Goal: Navigation & Orientation: Find specific page/section

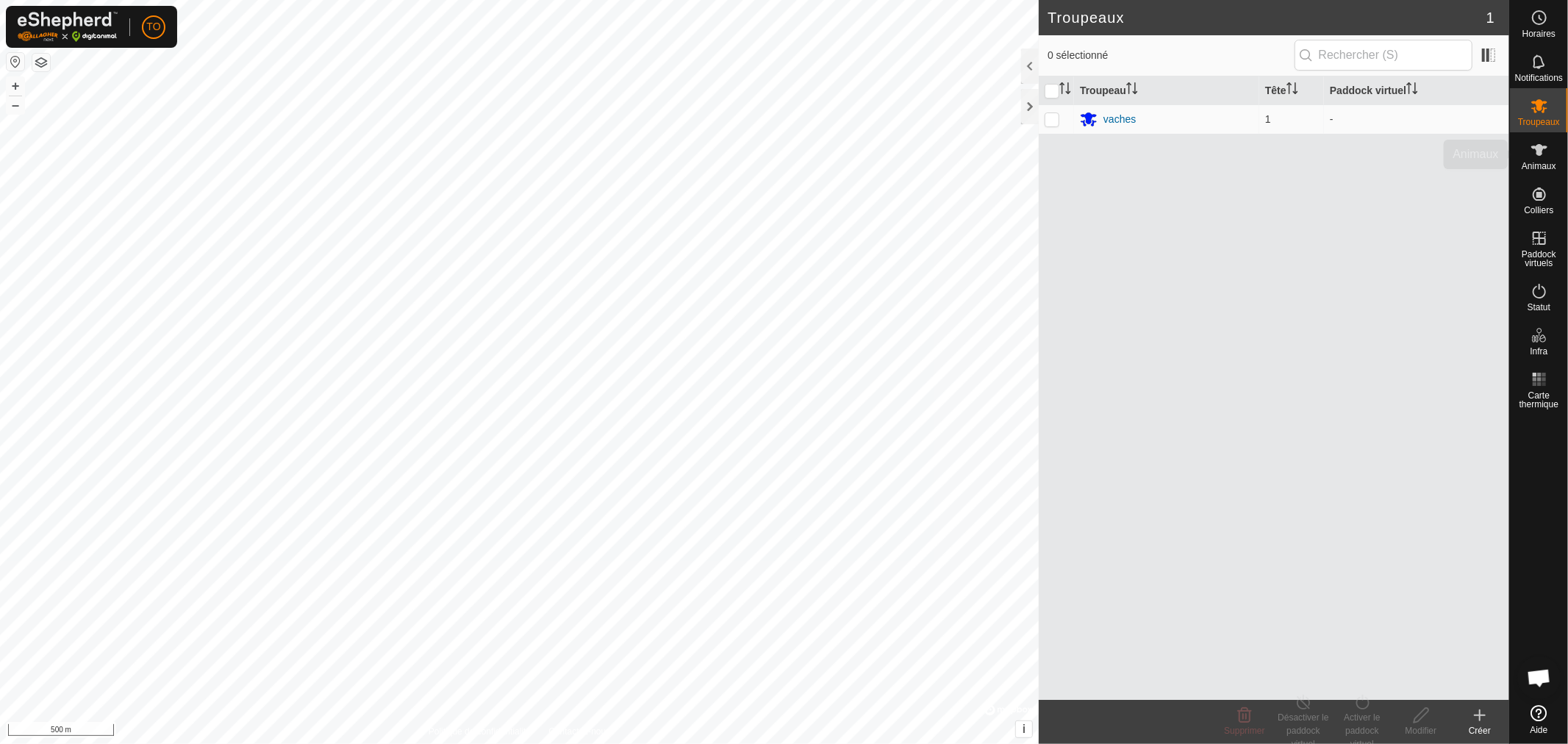
scroll to position [309, 0]
click at [1535, 155] on icon at bounding box center [1539, 149] width 18 height 18
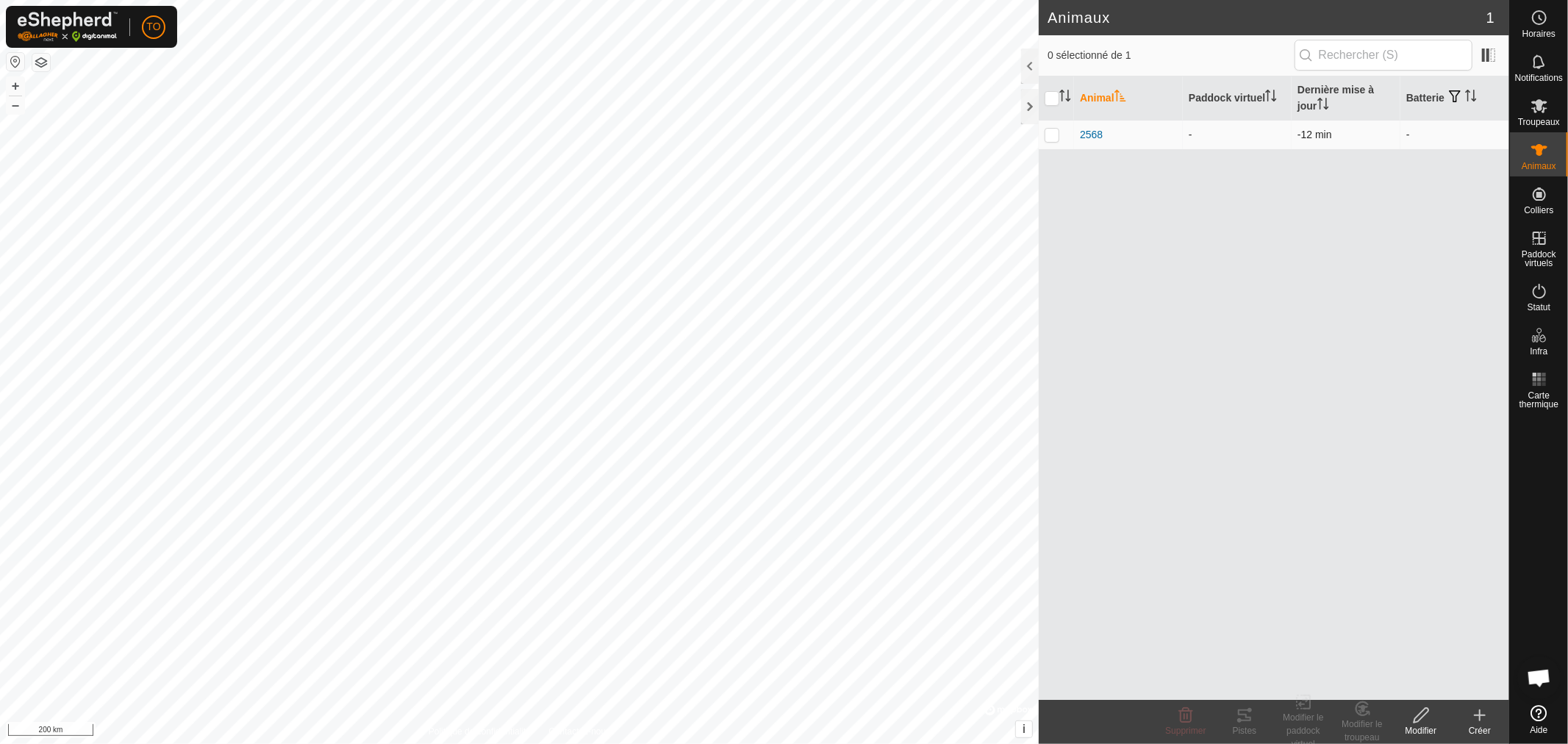
click at [1406, 137] on td "-" at bounding box center [1454, 134] width 109 height 30
click at [1539, 192] on icon at bounding box center [1539, 194] width 13 height 13
click at [1431, 221] on link "Surveiller les colliers" at bounding box center [1436, 221] width 146 height 30
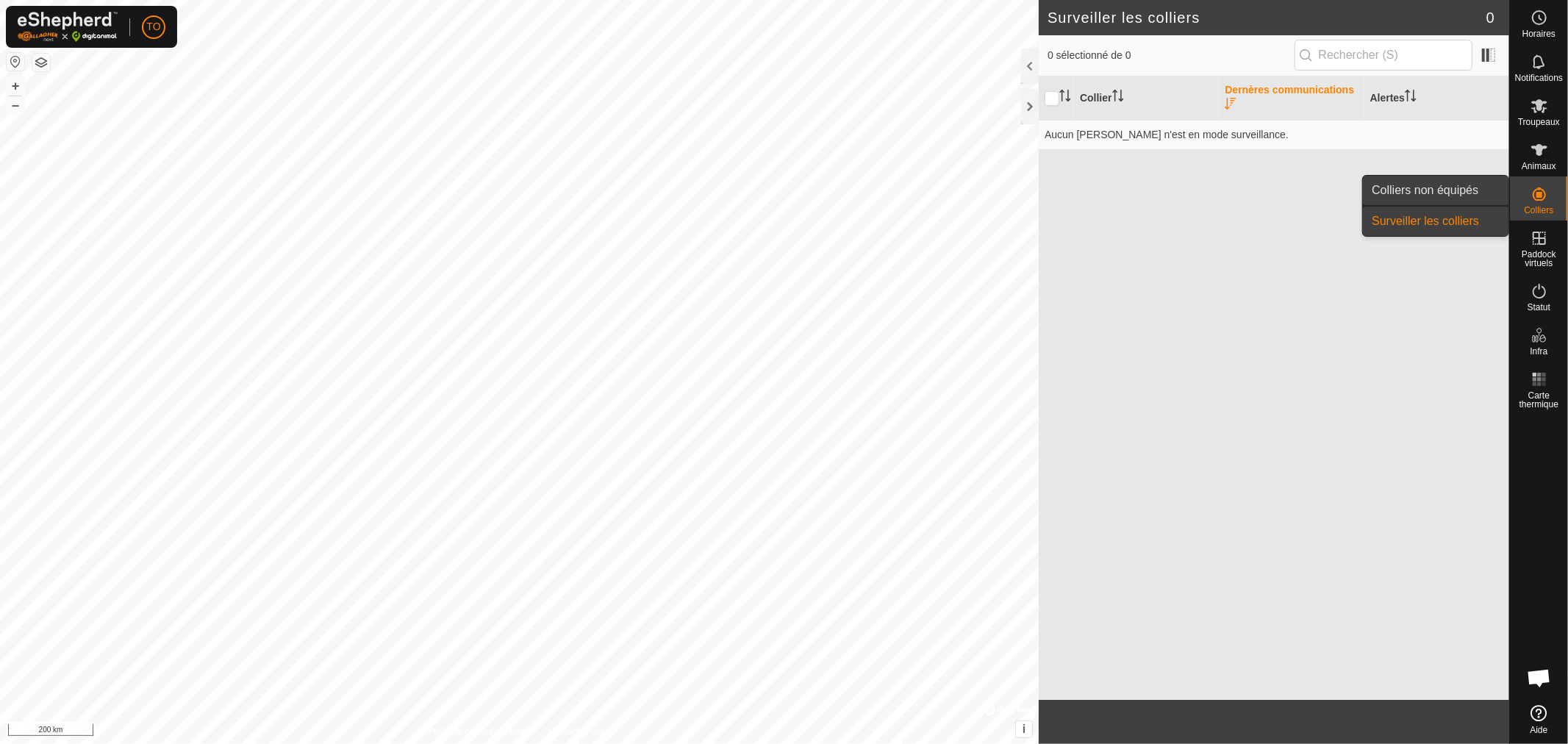
click at [1441, 195] on link "Colliers non équipés" at bounding box center [1436, 190] width 146 height 30
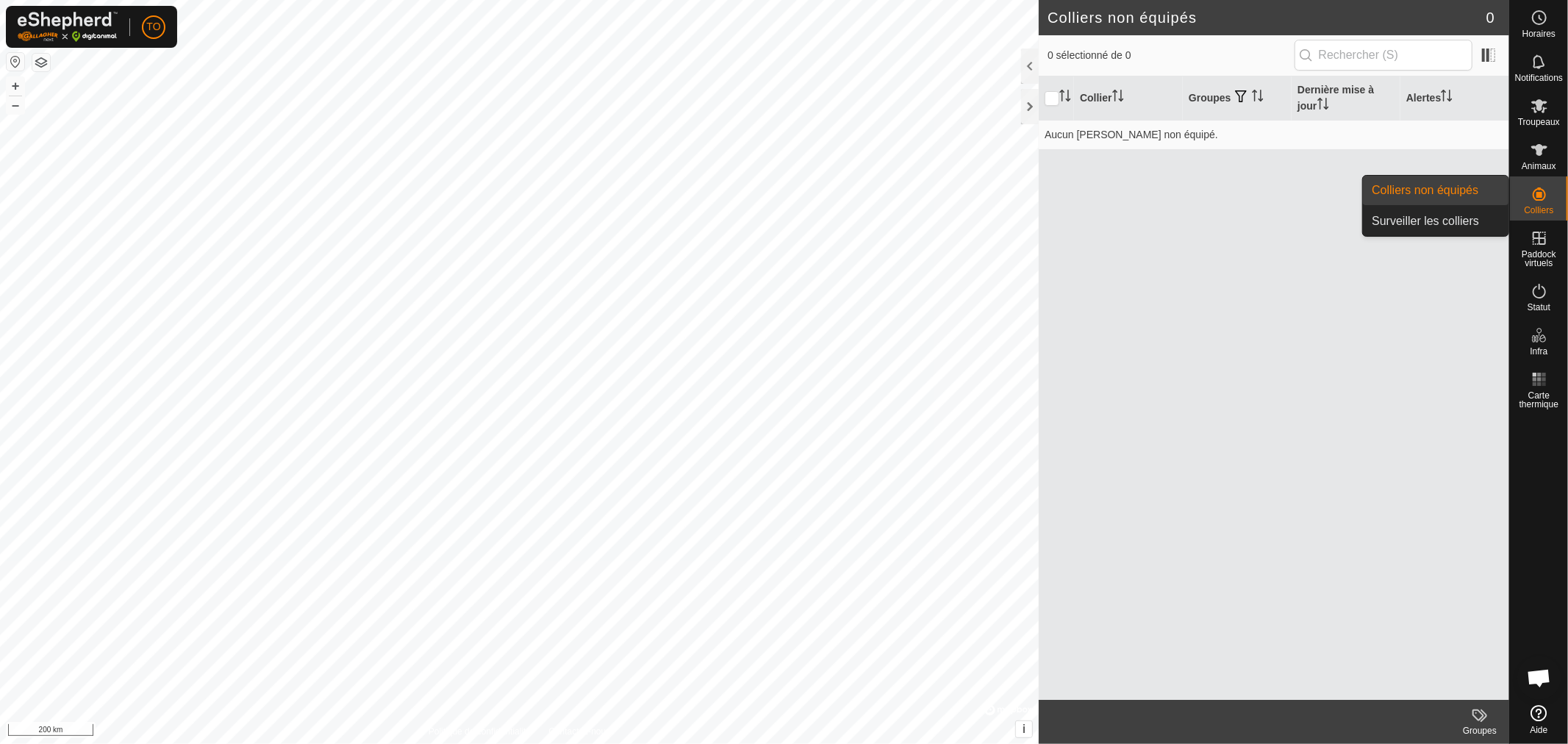
click at [1540, 198] on icon at bounding box center [1539, 194] width 18 height 18
click at [1447, 218] on link "Surveiller les colliers" at bounding box center [1436, 221] width 146 height 30
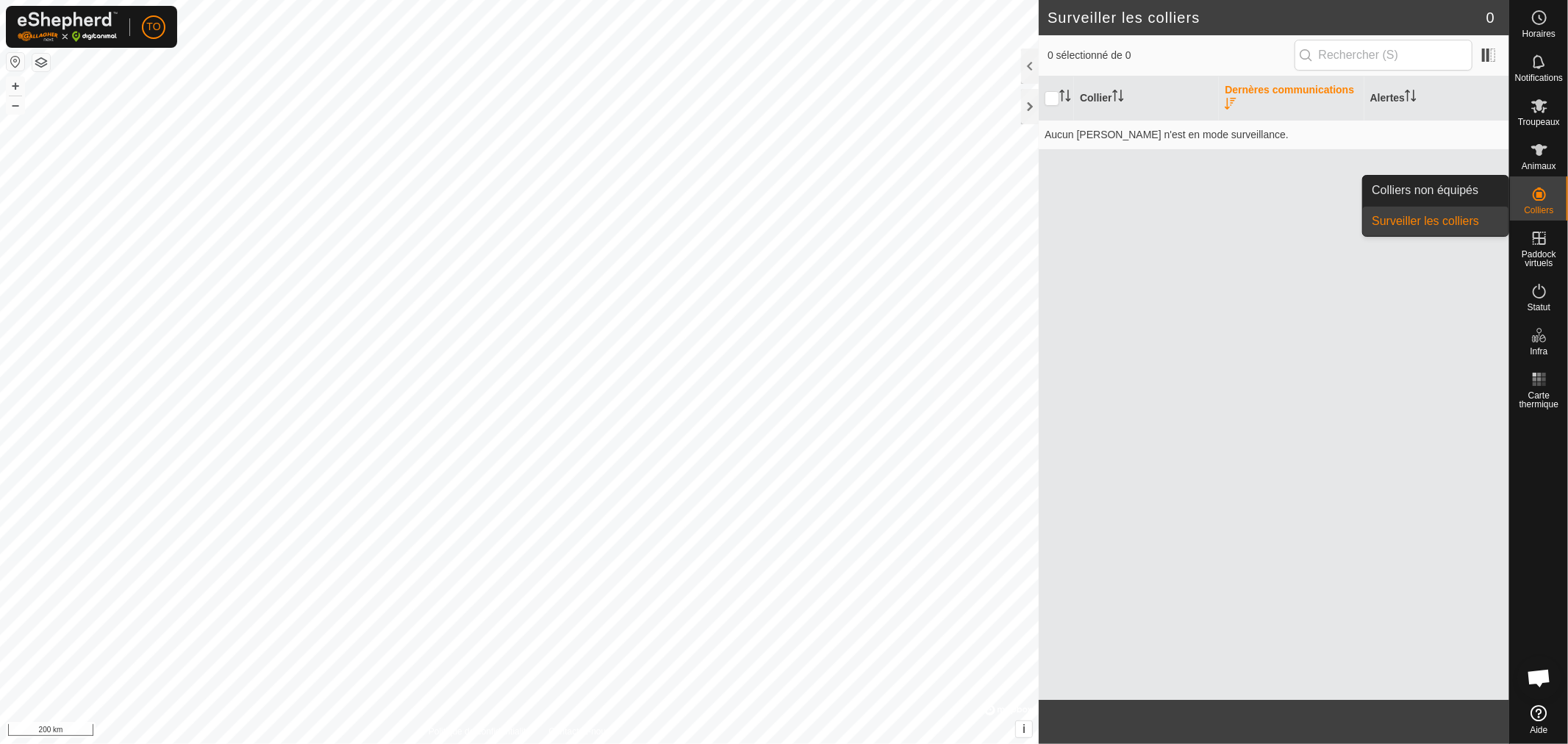
click at [1434, 186] on link "Colliers non équipés" at bounding box center [1436, 190] width 146 height 30
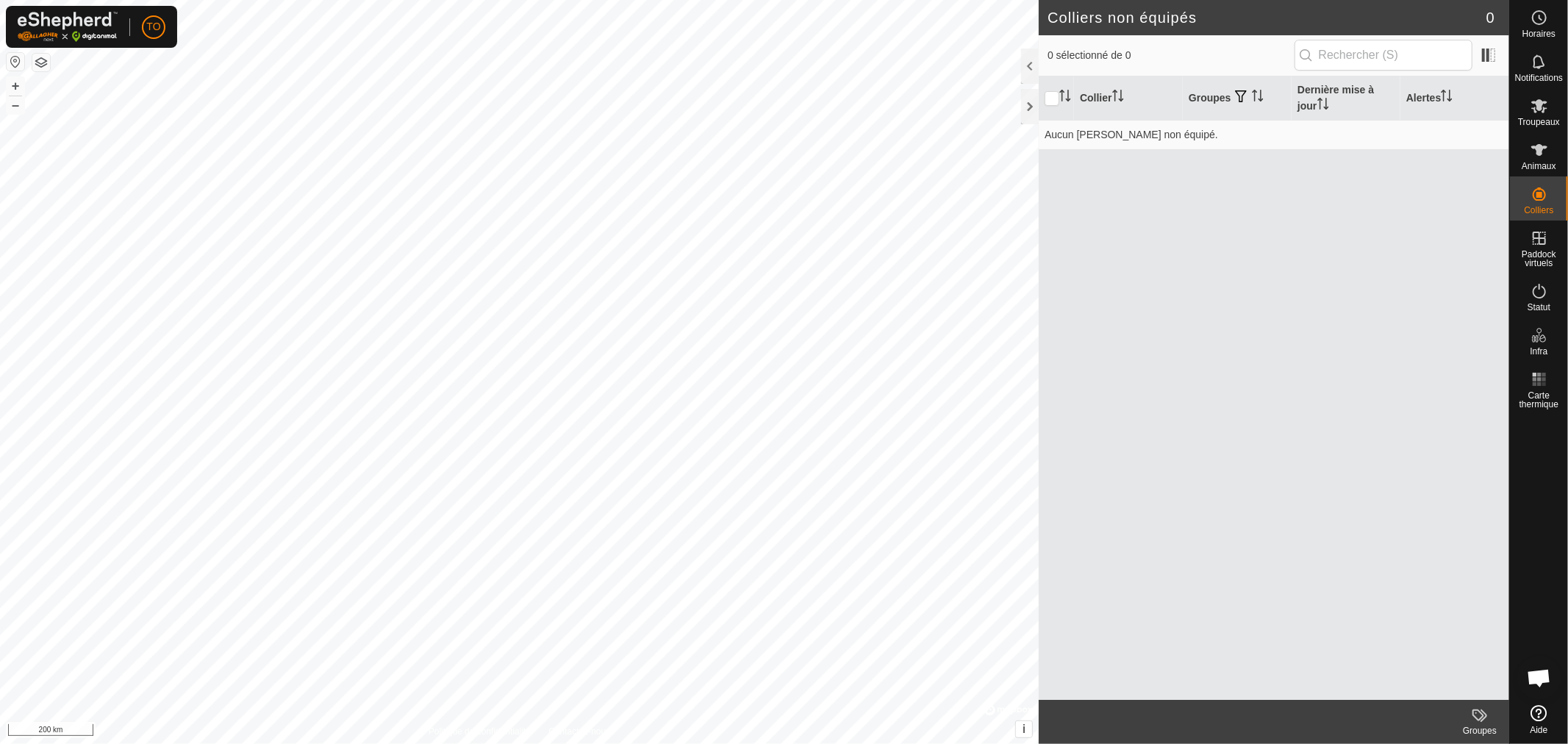
click at [1111, 181] on div "[PERSON_NAME] Groupes Dernière mise à jour Alertes Aucun [PERSON_NAME] non équi…" at bounding box center [1274, 388] width 471 height 623
click at [1544, 158] on icon at bounding box center [1539, 149] width 18 height 18
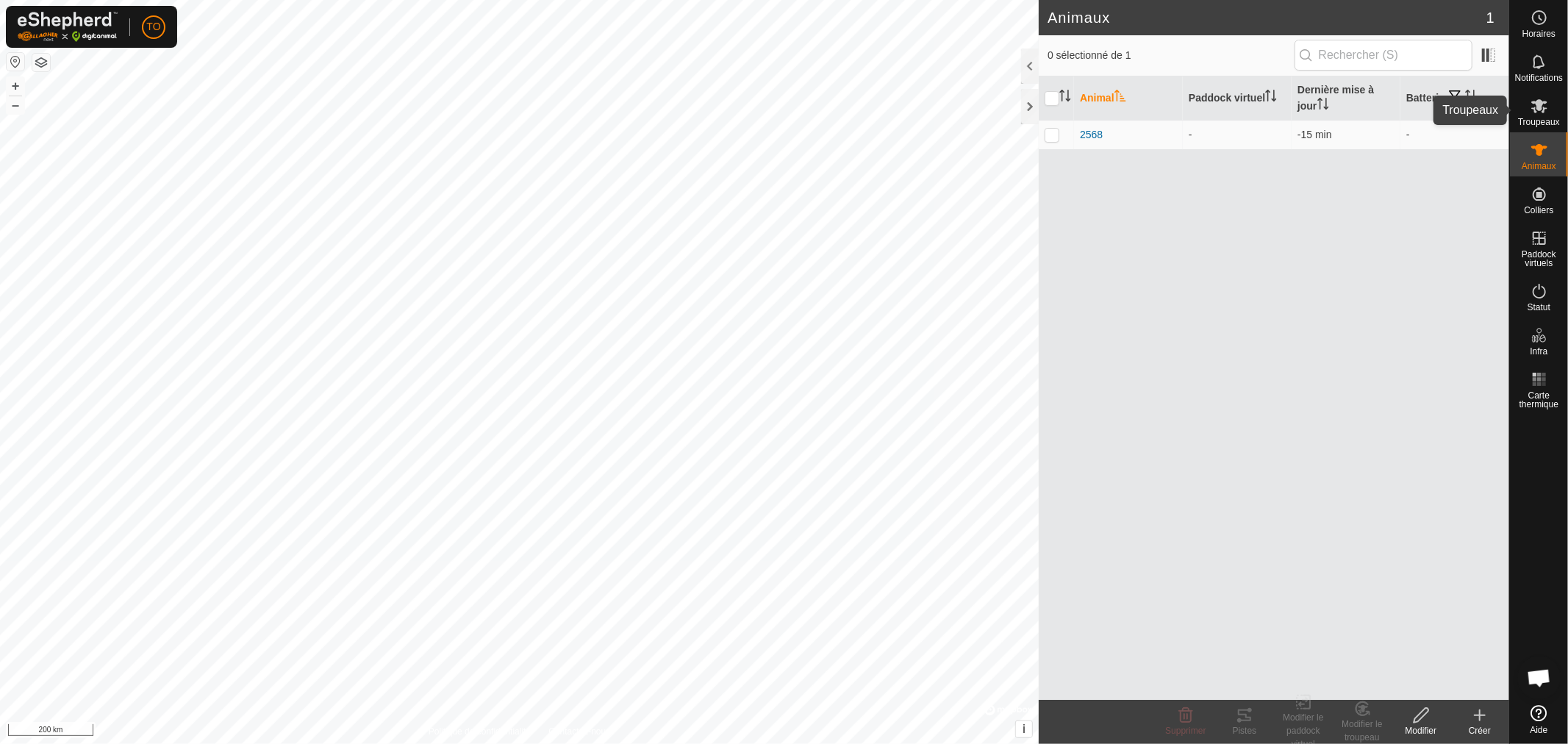
click at [1547, 100] on icon at bounding box center [1539, 105] width 18 height 18
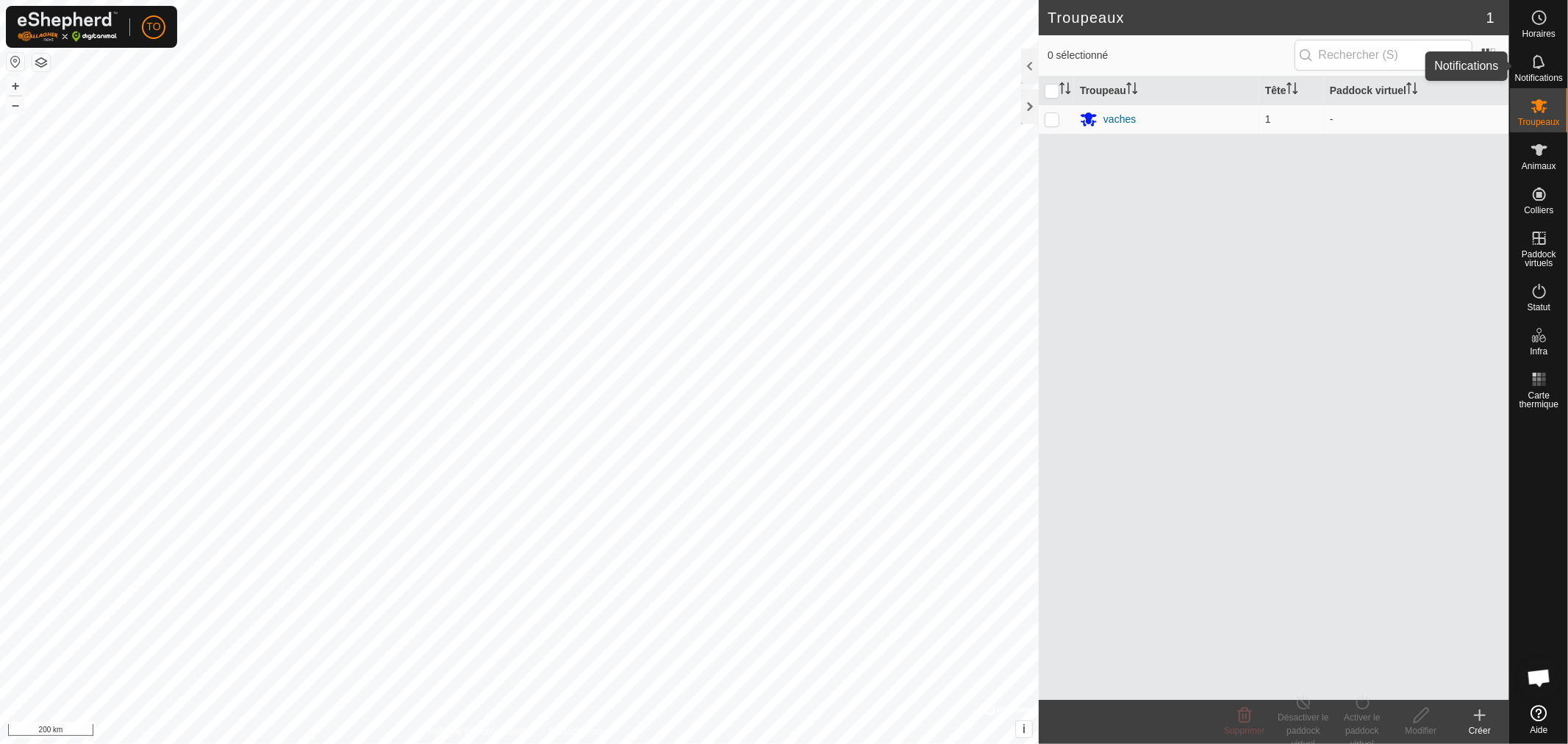
click at [1541, 62] on icon at bounding box center [1539, 62] width 18 height 18
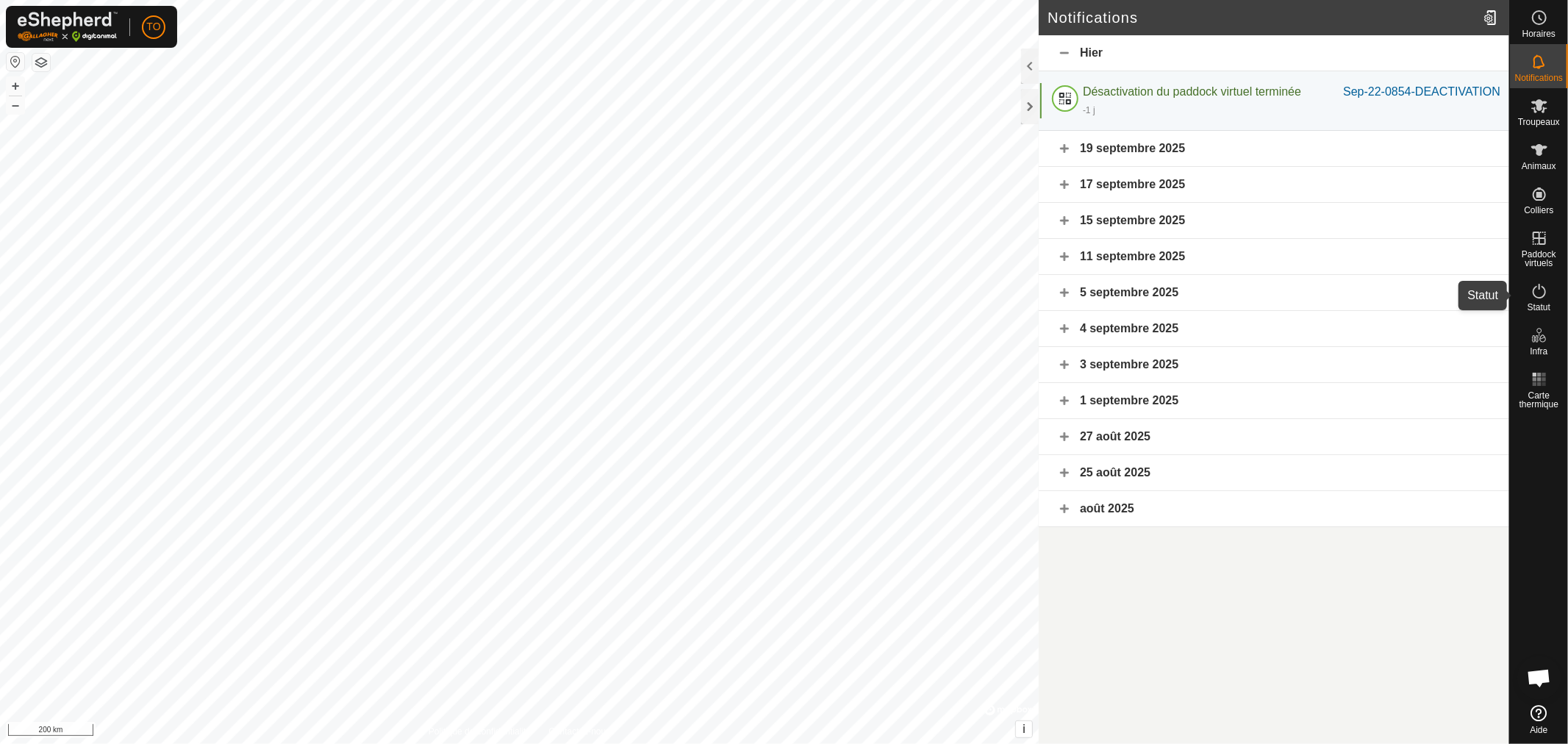
click at [1541, 294] on icon at bounding box center [1539, 291] width 18 height 18
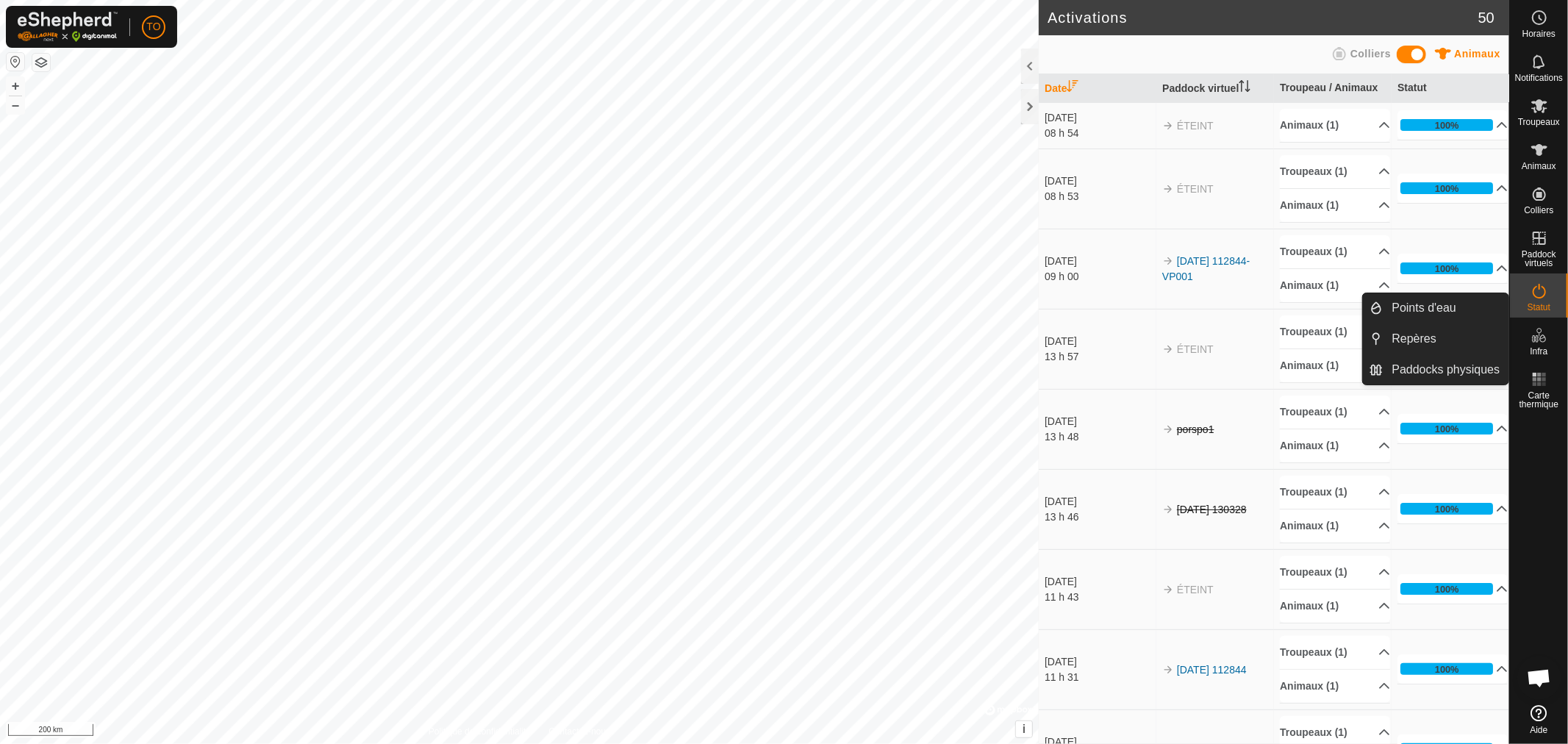
click at [1541, 335] on icon at bounding box center [1539, 335] width 18 height 18
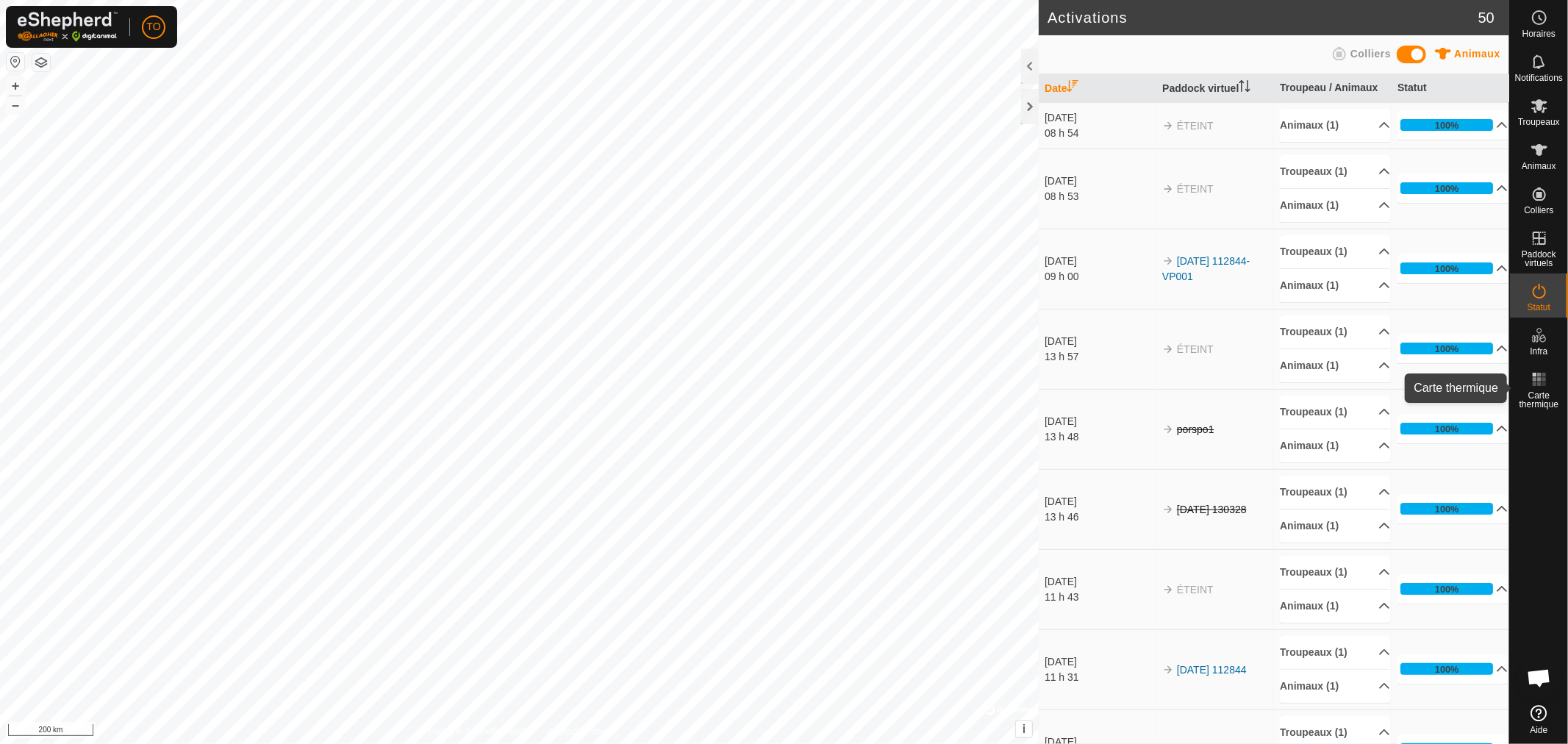
click at [1535, 387] on es-heatmap-svg-icon at bounding box center [1538, 380] width 26 height 24
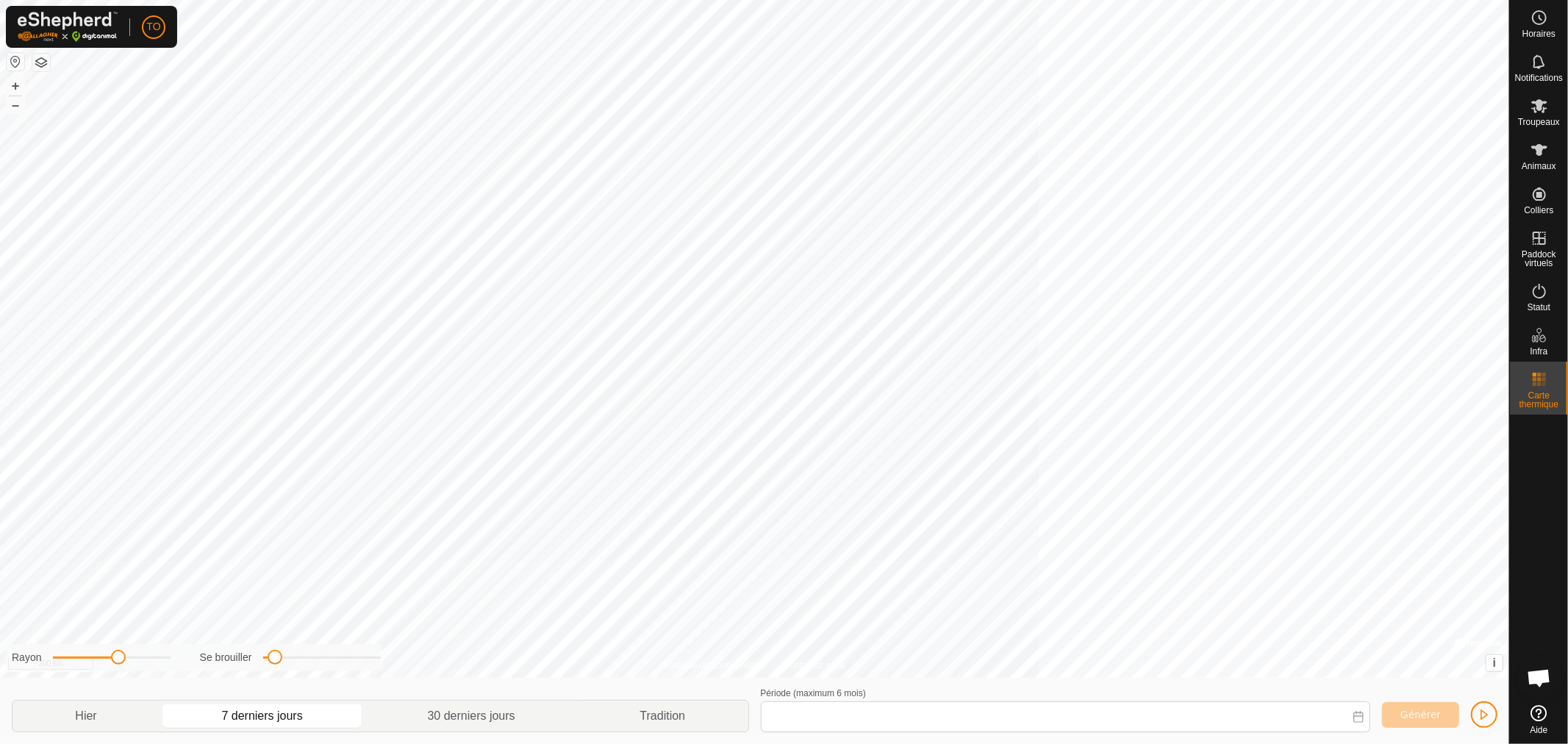
type input "[DATE] - [DATE]"
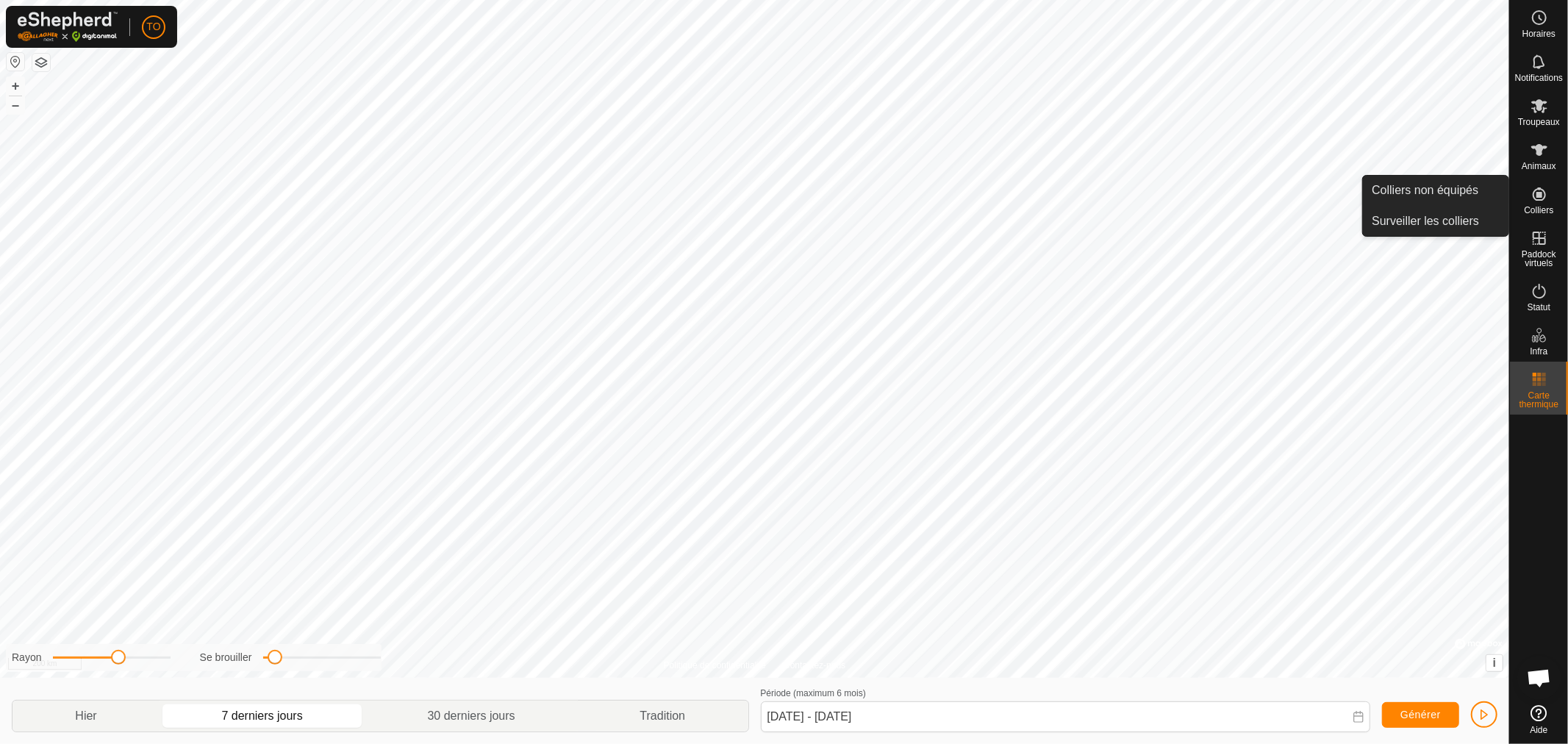
click at [1530, 207] on span "Colliers" at bounding box center [1538, 210] width 30 height 8
click at [1531, 193] on icon at bounding box center [1539, 194] width 18 height 18
click at [1445, 224] on link "Surveiller les colliers" at bounding box center [1436, 221] width 146 height 30
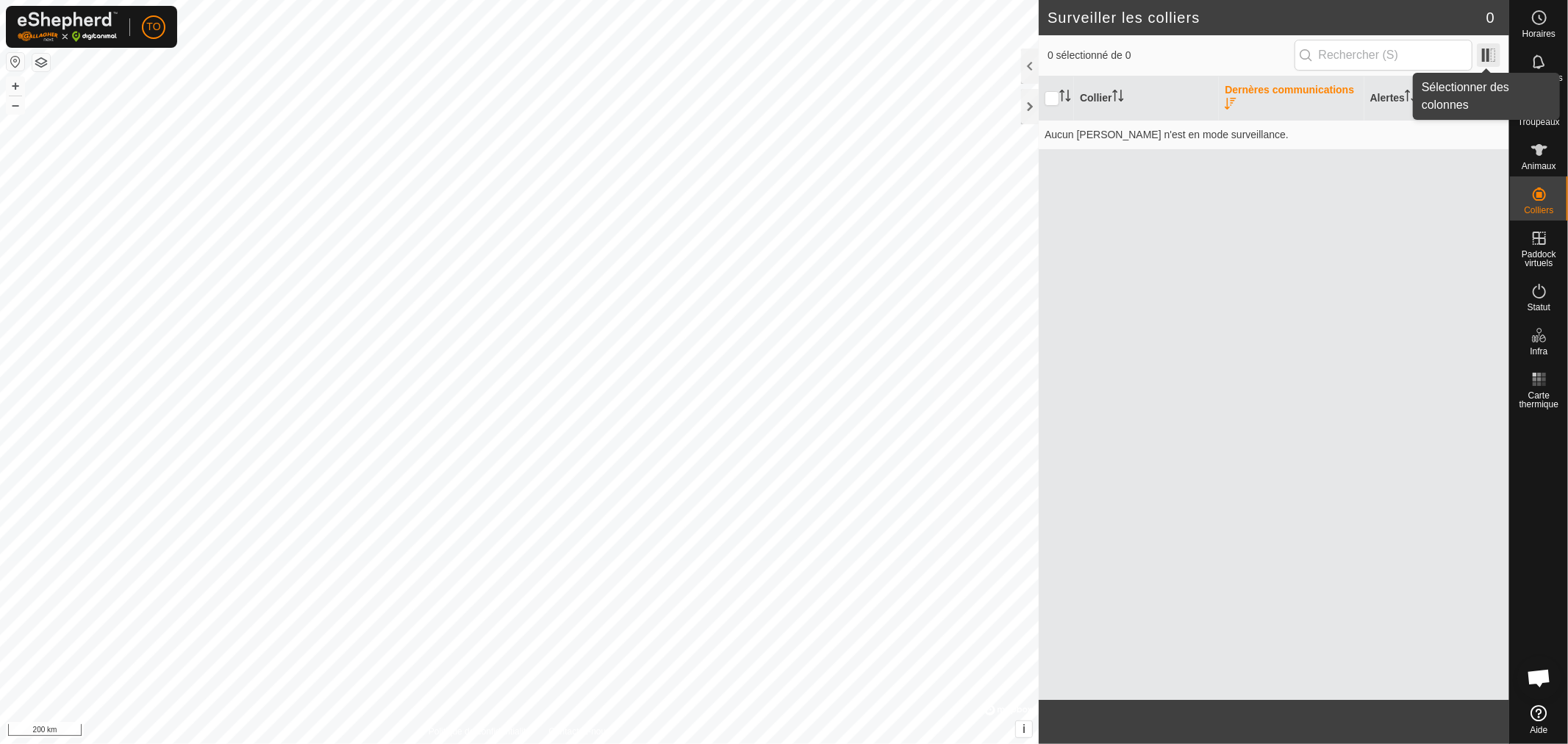
click at [1493, 53] on span at bounding box center [1489, 55] width 24 height 24
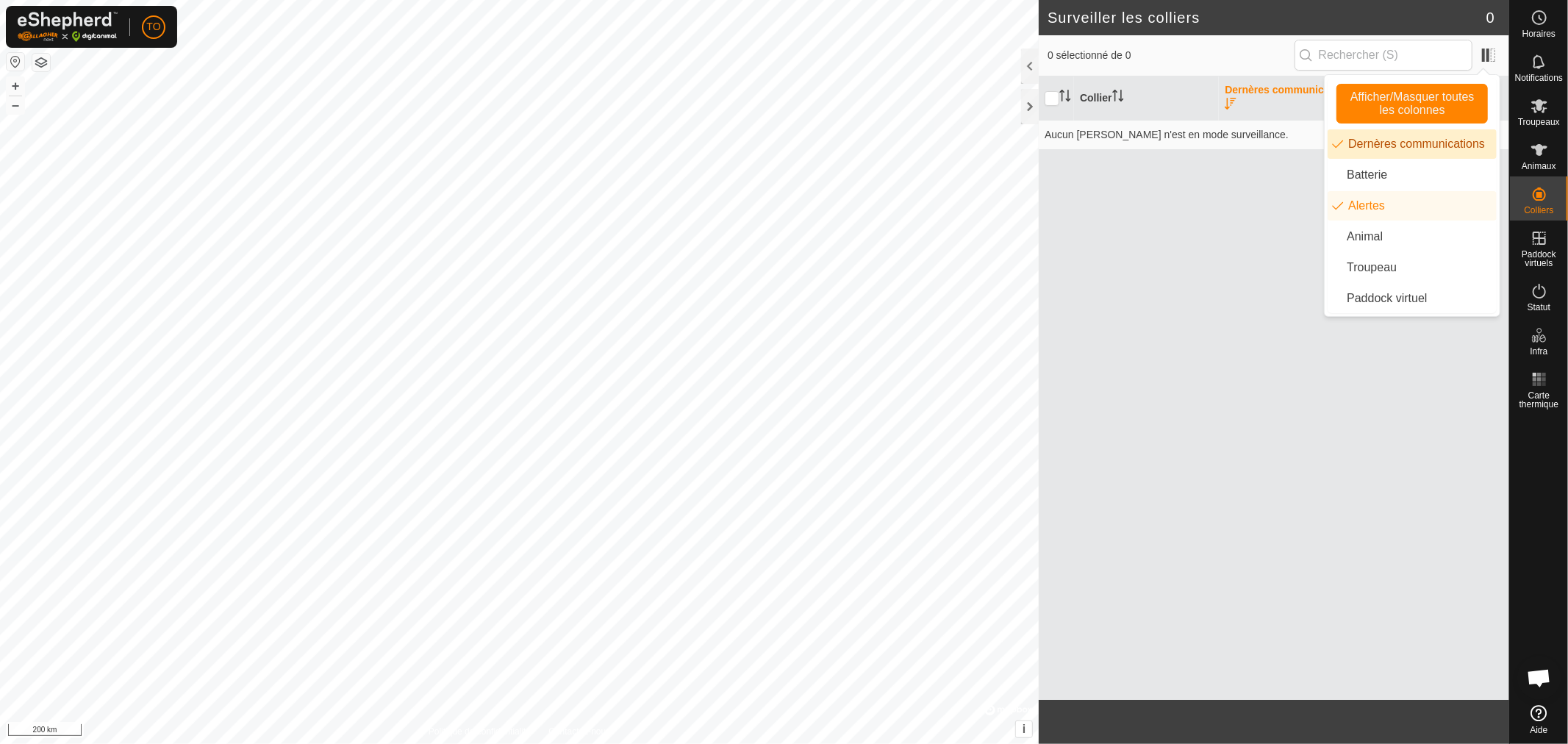
click at [1377, 140] on li "Dernères communications" at bounding box center [1412, 143] width 169 height 30
click at [1138, 261] on div "[PERSON_NAME] Alertes Aucun [PERSON_NAME] n'est en mode surveillance." at bounding box center [1274, 388] width 471 height 623
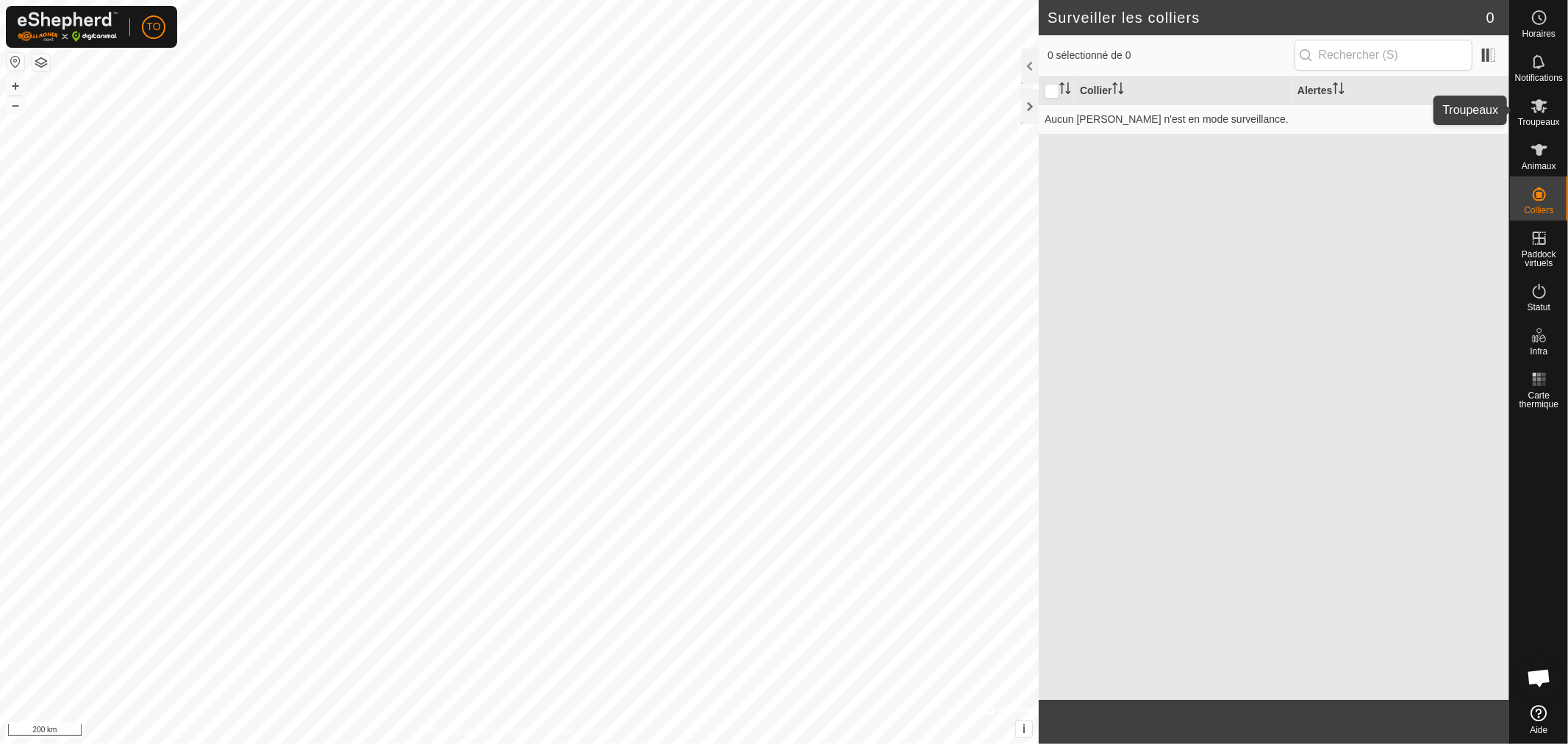
click at [1533, 112] on icon at bounding box center [1539, 105] width 18 height 18
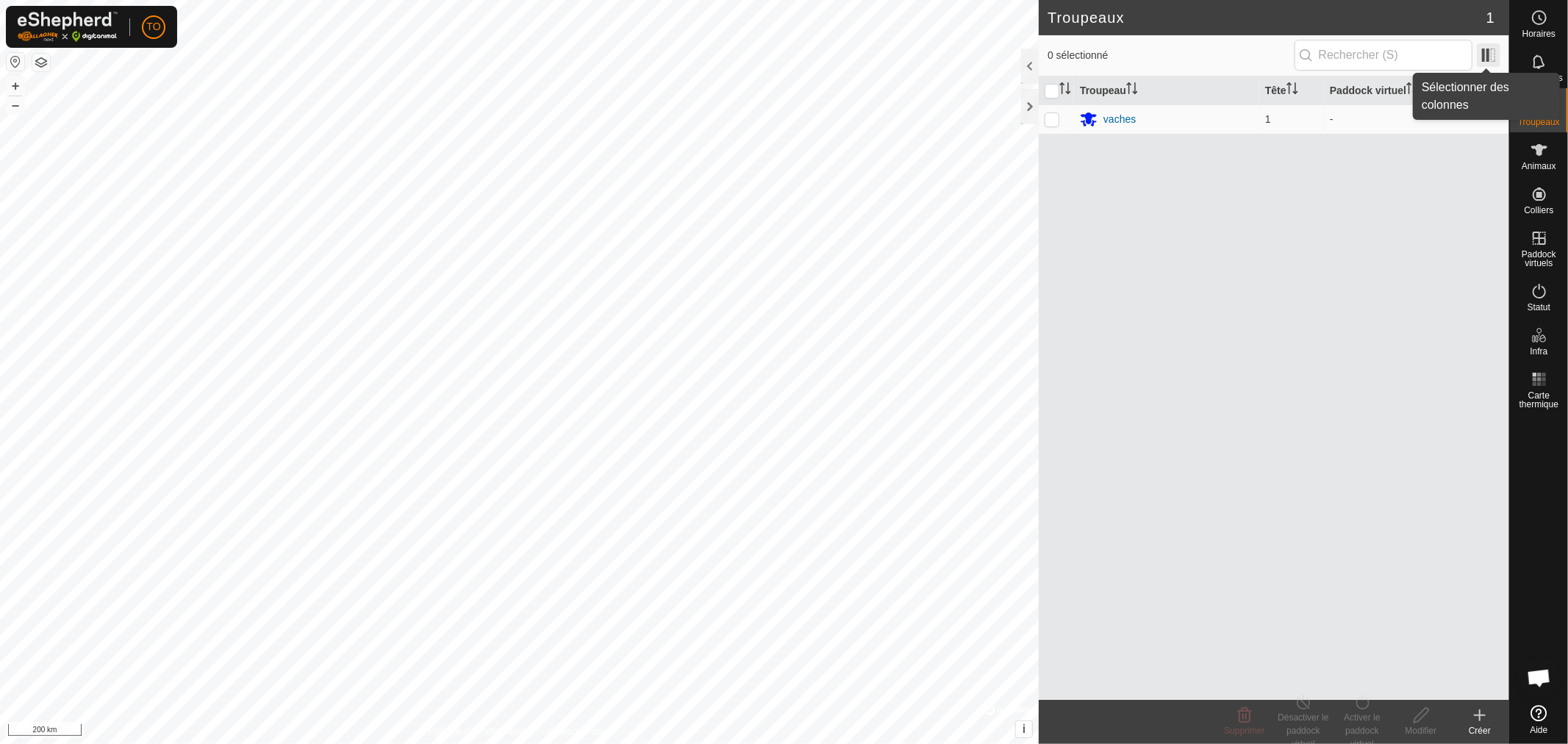
click at [1492, 54] on span at bounding box center [1489, 55] width 24 height 24
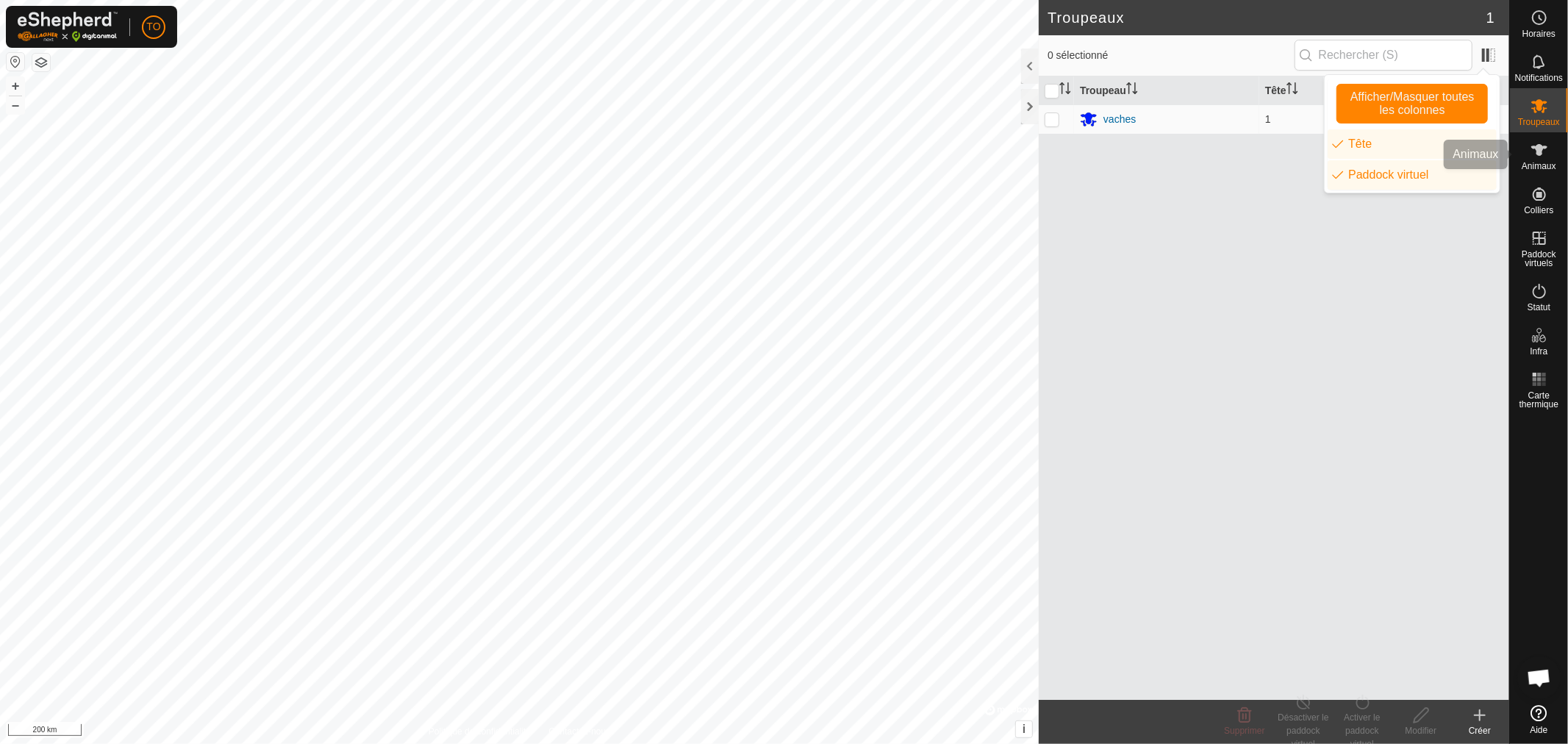
click at [1539, 162] on span "Animaux" at bounding box center [1538, 166] width 35 height 8
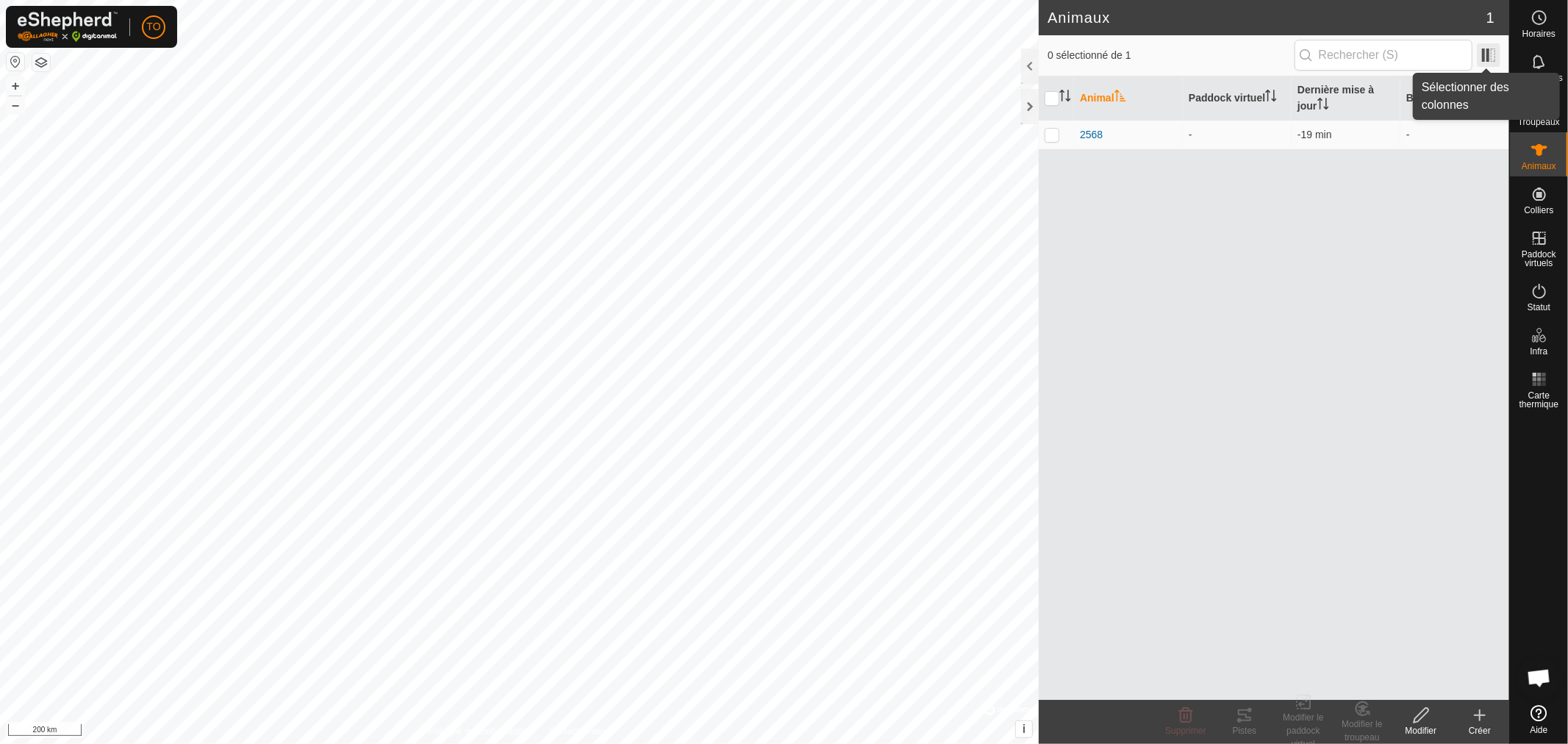
click at [1486, 49] on span at bounding box center [1489, 55] width 24 height 24
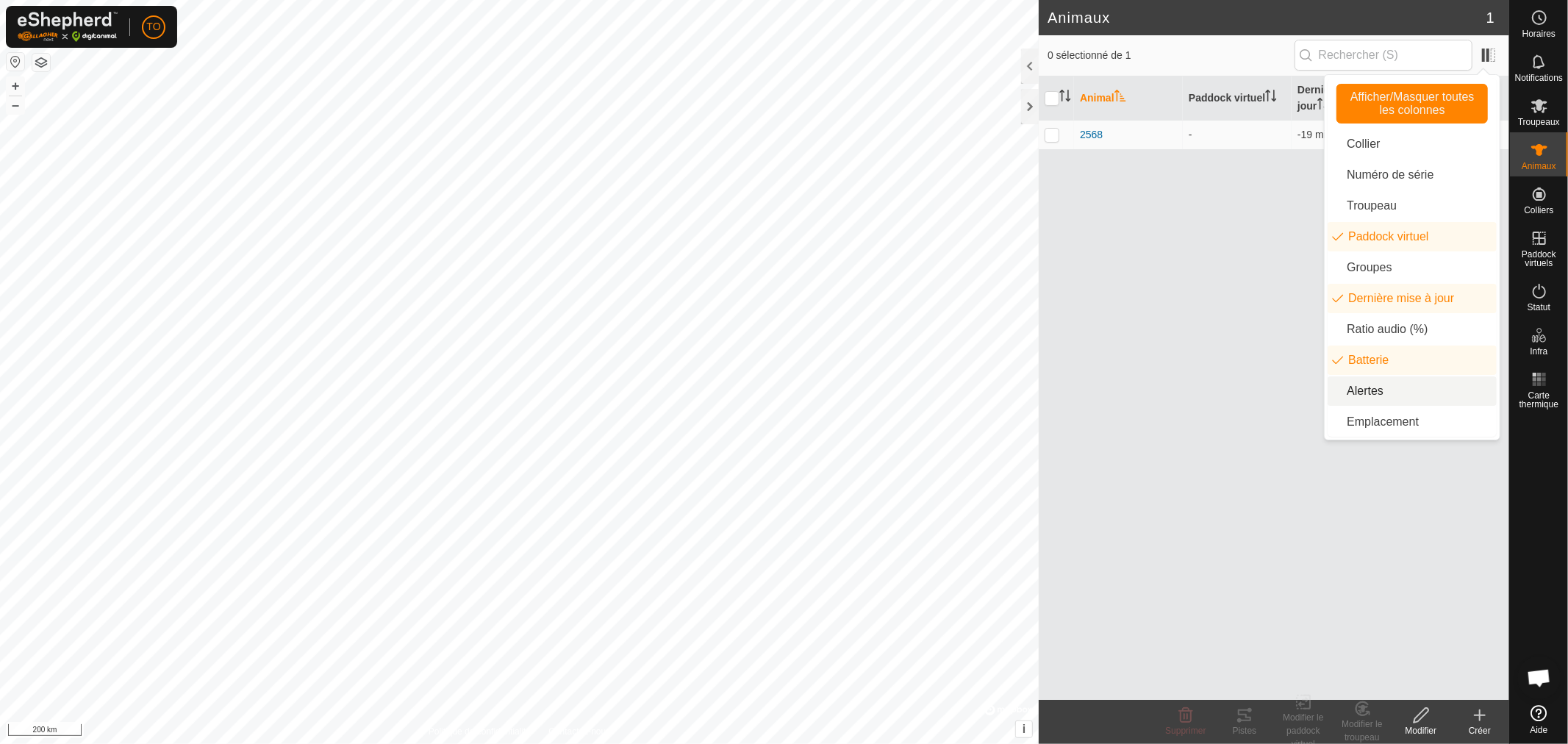
click at [1237, 398] on div "Animal Paddock virtuel Dernière mise à jour Batterie 2568 - -19 min -" at bounding box center [1274, 388] width 471 height 623
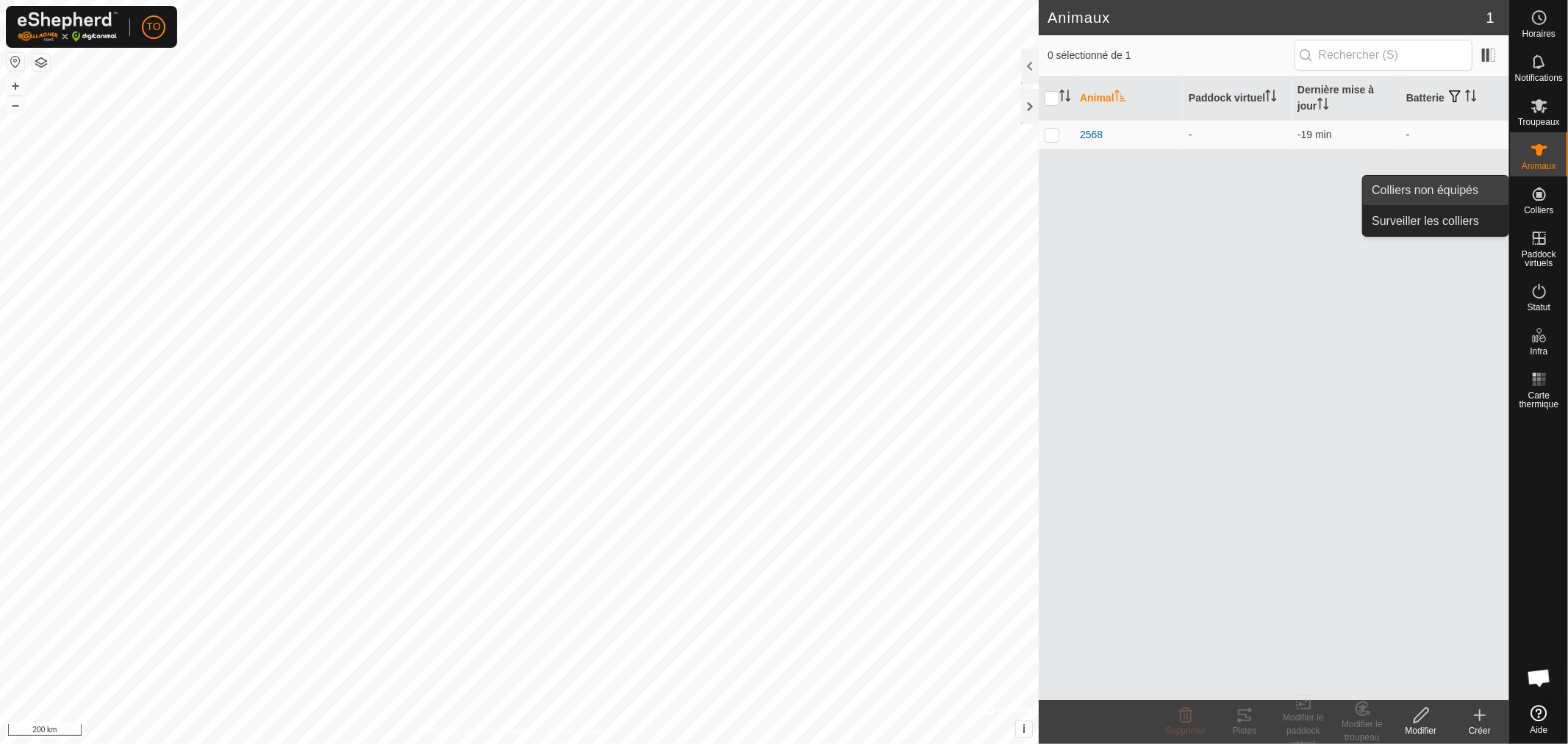
click at [1423, 192] on link "Colliers non équipés" at bounding box center [1436, 190] width 146 height 30
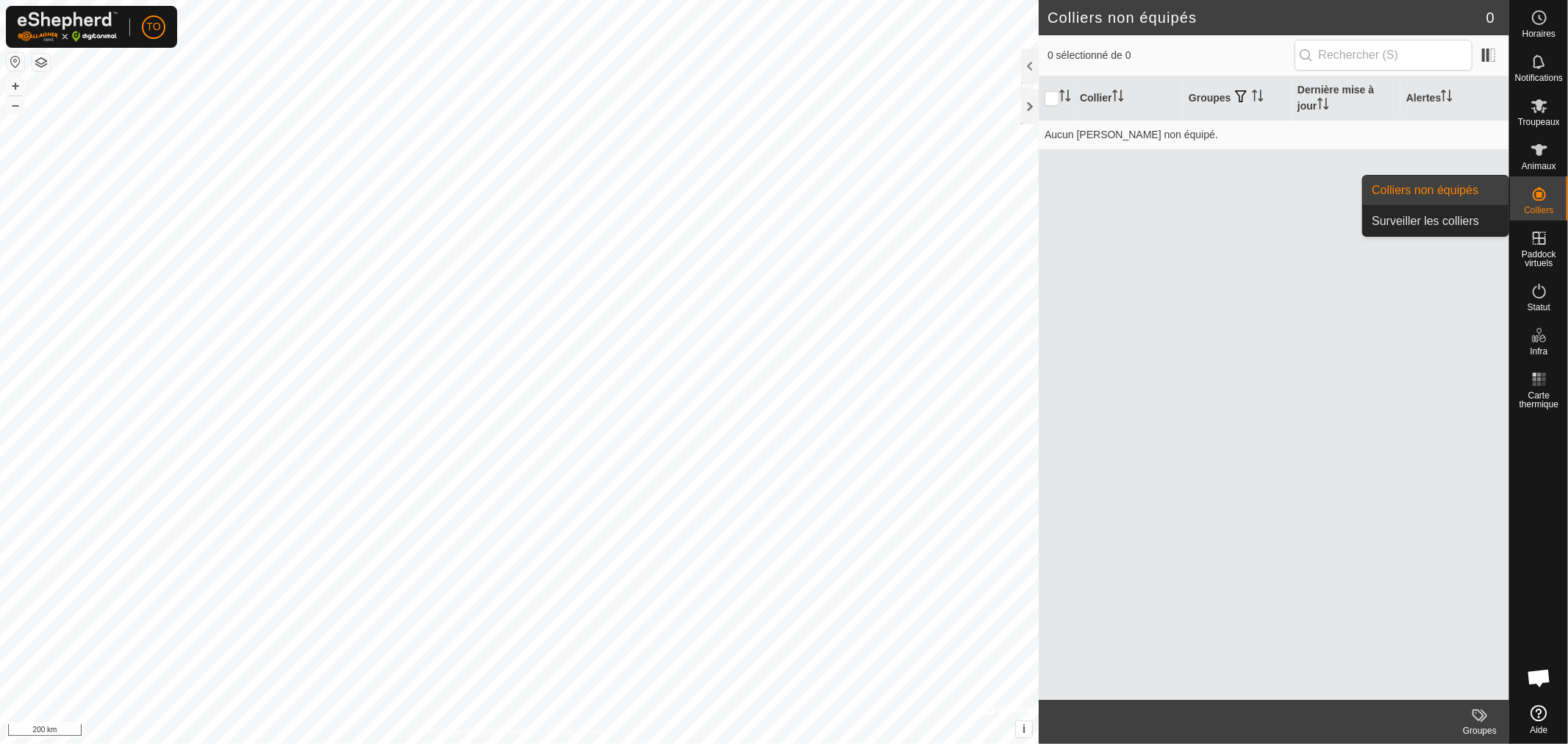
click at [1432, 194] on link "Colliers non équipés" at bounding box center [1436, 190] width 146 height 30
